Goal: Information Seeking & Learning: Check status

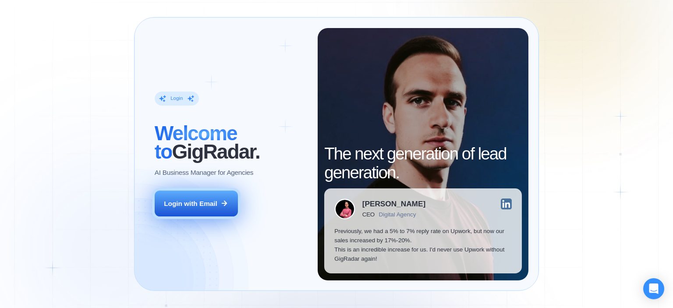
click at [194, 208] on div "Login with Email" at bounding box center [190, 203] width 53 height 9
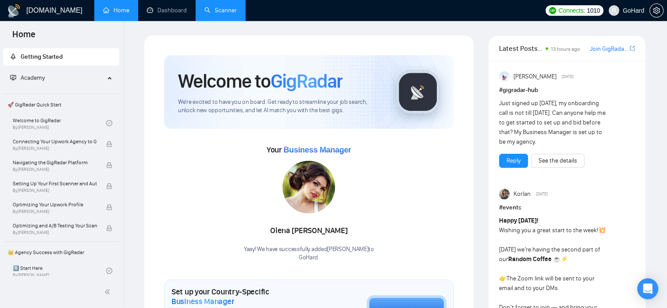
click at [211, 13] on link "Scanner" at bounding box center [220, 10] width 32 height 7
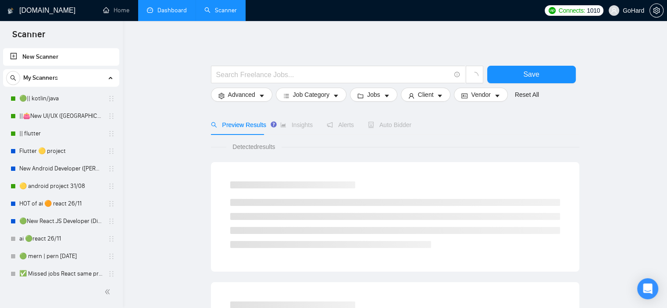
click at [169, 7] on link "Dashboard" at bounding box center [167, 10] width 40 height 7
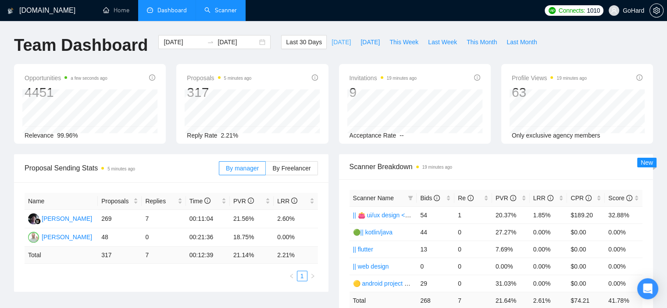
click at [335, 41] on span "Today" at bounding box center [340, 42] width 19 height 10
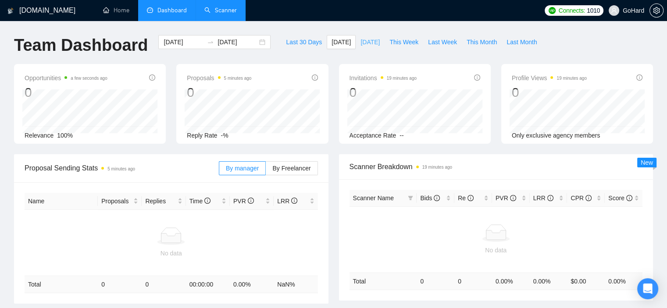
click at [362, 42] on span "Yesterday" at bounding box center [369, 42] width 19 height 10
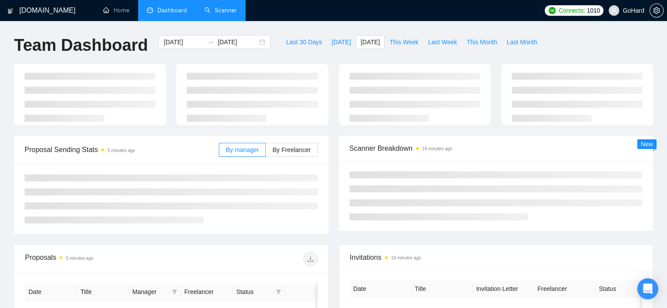
type input "2025-09-22"
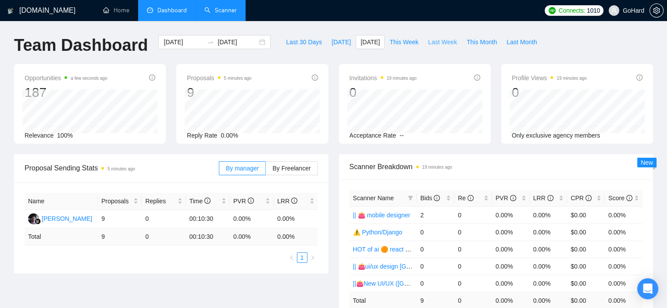
click at [429, 46] on span "Last Week" at bounding box center [442, 42] width 29 height 10
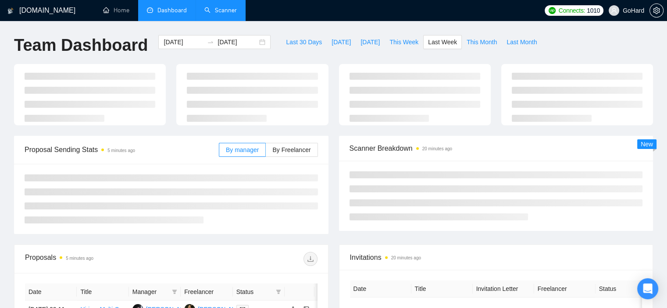
type input "2025-09-15"
type input "2025-09-21"
